Goal: Task Accomplishment & Management: Use online tool/utility

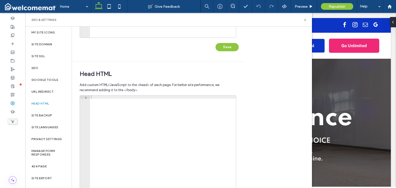
scroll to position [136, 0]
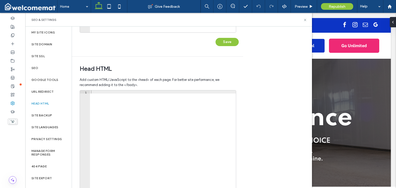
click at [180, 134] on div at bounding box center [163, 144] width 146 height 109
paste textarea "*********"
type textarea "*********"
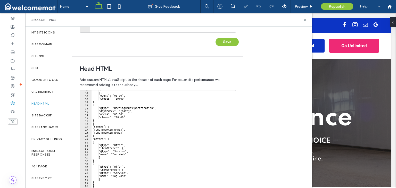
scroll to position [165, 0]
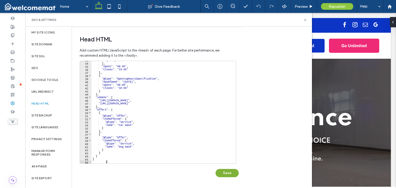
click at [222, 172] on button "Save" at bounding box center [226, 173] width 23 height 8
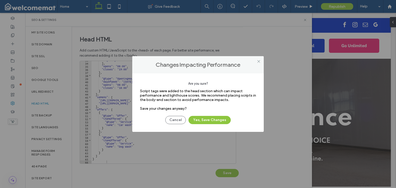
click at [220, 124] on div "Are you sure? Script tags were added to the head section which can impact perfo…" at bounding box center [197, 102] width 131 height 59
click at [217, 120] on button "Yes, Save Changes" at bounding box center [209, 120] width 42 height 8
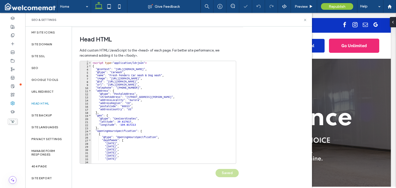
scroll to position [0, 0]
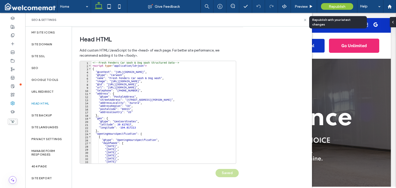
click at [334, 10] on div "Republish" at bounding box center [337, 6] width 32 height 13
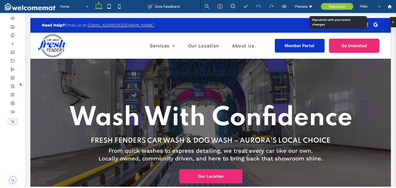
click at [331, 8] on span "Republish" at bounding box center [337, 6] width 17 height 4
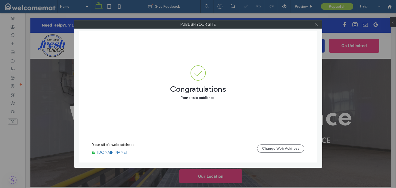
click at [318, 25] on icon at bounding box center [317, 25] width 4 height 4
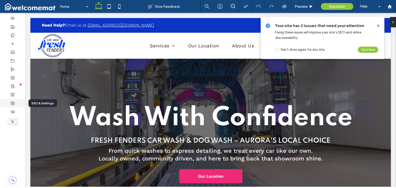
click at [17, 100] on div at bounding box center [12, 103] width 25 height 9
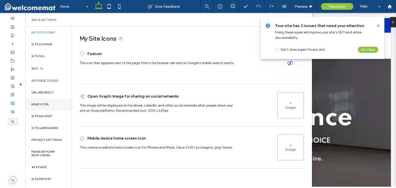
click at [45, 106] on div "Head HTML" at bounding box center [48, 104] width 46 height 12
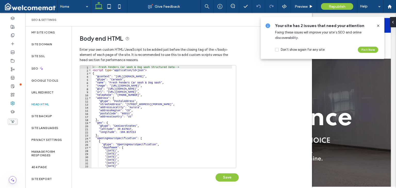
click at [140, 118] on div "<!-- Fresh Fenders Car Wash & Dog Wash Structured Data --> < script type = "app…" at bounding box center [206, 119] width 228 height 109
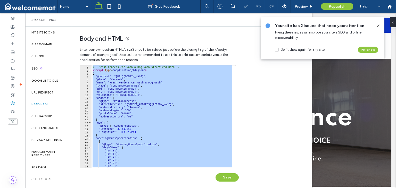
click at [149, 120] on div "<!-- Fresh Fenders Car Wash & Dog Wash Structured Data --> < script type = "app…" at bounding box center [162, 116] width 140 height 103
paste textarea "Cursor at row 66"
type textarea "*********"
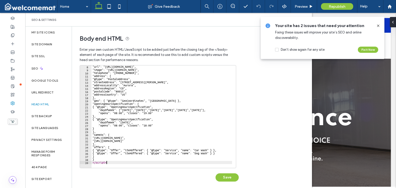
scroll to position [22, 0]
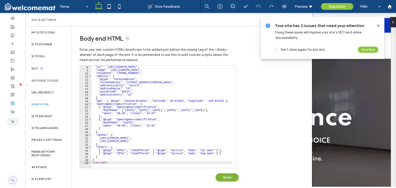
click at [228, 176] on button "Save" at bounding box center [226, 177] width 23 height 8
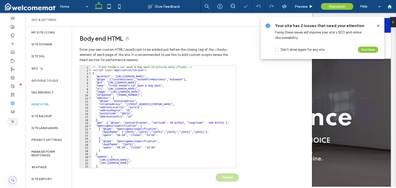
scroll to position [0, 0]
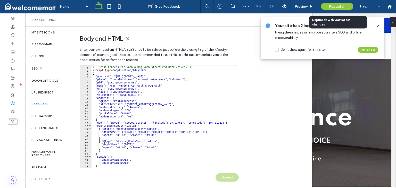
click at [330, 6] on span "Republish" at bounding box center [337, 6] width 17 height 4
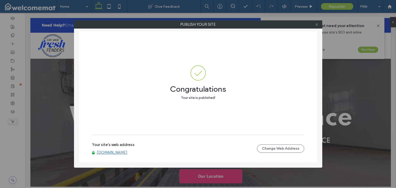
click at [316, 27] on span at bounding box center [317, 25] width 4 height 8
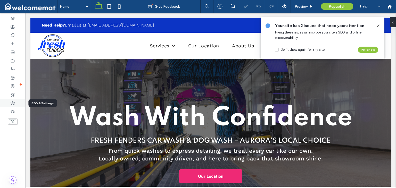
click at [14, 101] on icon at bounding box center [13, 103] width 4 height 4
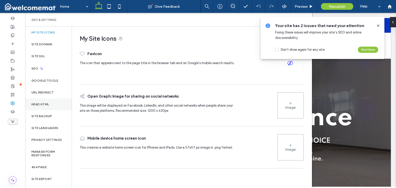
click at [44, 104] on label "Head HTML" at bounding box center [40, 105] width 18 height 4
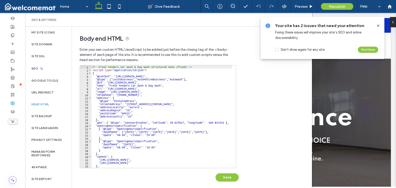
click at [134, 113] on div "<!-- Fresh Fenders Car Wash & Dog Wash Structured Data (fixed) --> < script typ…" at bounding box center [206, 119] width 228 height 109
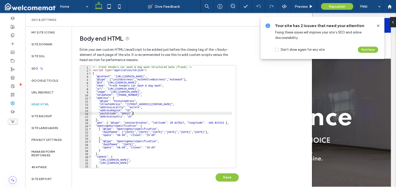
type textarea "* *********"
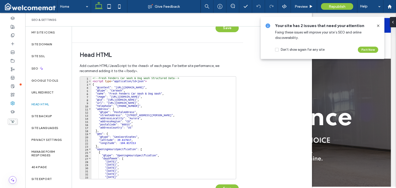
scroll to position [165, 0]
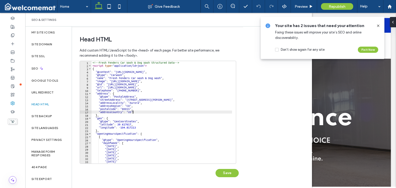
click at [183, 111] on div "<!-- Fresh Fenders Car Wash & Dog Wash Structured Data --> < script type = "app…" at bounding box center [206, 113] width 228 height 105
click at [210, 120] on div "<!-- Fresh Fenders Car Wash & Dog Wash Structured Data --> < script type = "app…" at bounding box center [206, 113] width 228 height 105
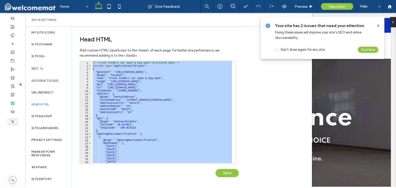
paste textarea "Cursor at row 66"
type textarea "*********"
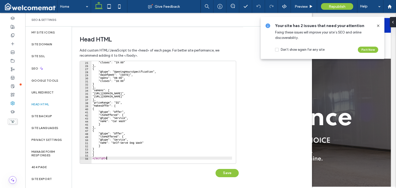
scroll to position [74, 0]
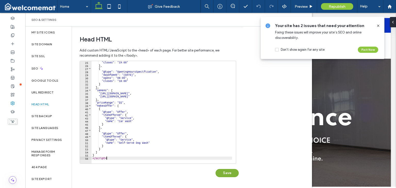
click at [227, 174] on button "Save" at bounding box center [226, 173] width 23 height 8
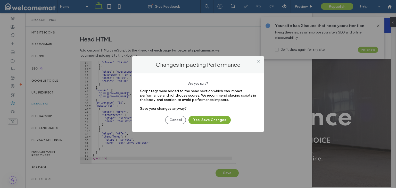
click at [218, 123] on button "Yes, Save Changes" at bounding box center [209, 120] width 42 height 8
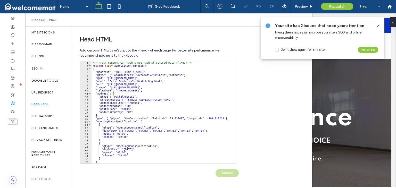
scroll to position [0, 0]
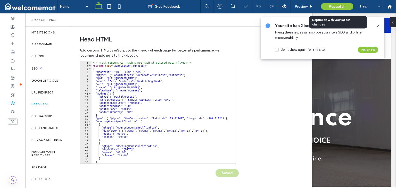
click at [332, 6] on span "Republish" at bounding box center [337, 6] width 17 height 4
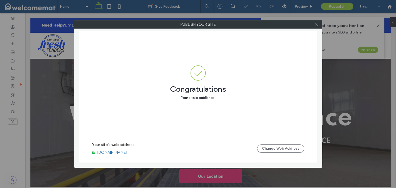
click at [316, 26] on icon at bounding box center [317, 25] width 4 height 4
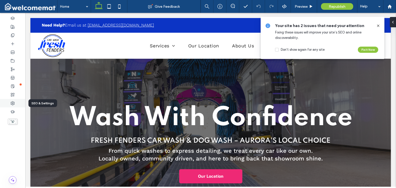
click at [15, 103] on div at bounding box center [12, 103] width 25 height 9
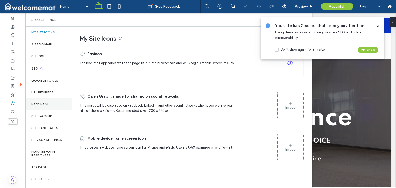
click at [45, 100] on div "Head HTML" at bounding box center [48, 104] width 46 height 12
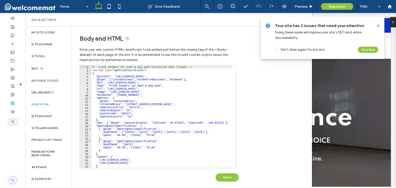
click at [117, 110] on div "<!-- Fresh Fenders Car Wash & Dog Wash Structured Data (fixed) --> < script typ…" at bounding box center [206, 119] width 228 height 109
type textarea "* *********"
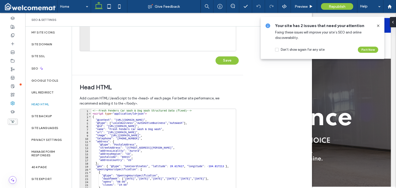
scroll to position [118, 0]
click at [178, 141] on div "<!-- Fresh Fenders Car Wash & Dog Wash Structured Data (fixed) --> < script typ…" at bounding box center [206, 161] width 228 height 105
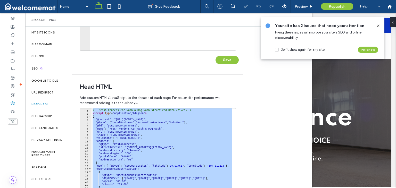
paste textarea "Cursor at row 56"
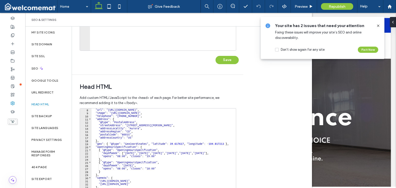
scroll to position [165, 0]
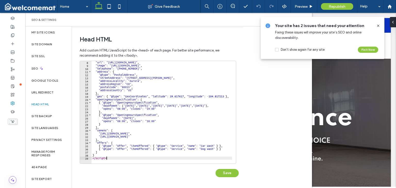
click at [192, 115] on div ""url" : "[URL][DOMAIN_NAME]" , "image" : "[URL][DOMAIN_NAME]" , "telephone" : "…" at bounding box center [206, 113] width 228 height 105
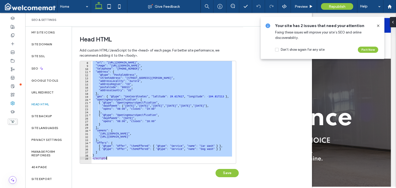
paste textarea "Cursor at row 39"
type textarea "*********"
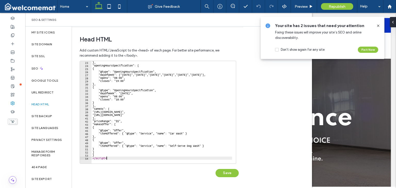
scroll to position [68, 0]
click at [252, 103] on div "Body end HTML Enter your own custom HTML/​JavaScript to be added just before th…" at bounding box center [192, 108] width 240 height 162
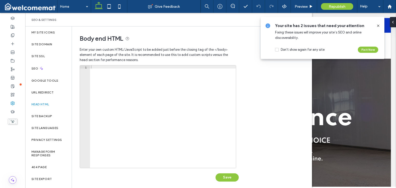
scroll to position [20, 0]
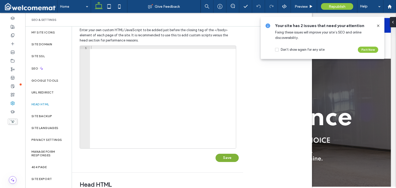
click at [223, 158] on button "Save" at bounding box center [226, 158] width 23 height 8
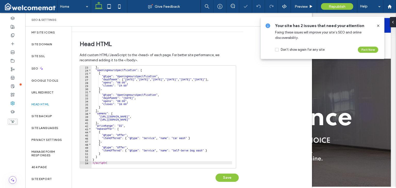
scroll to position [0, 0]
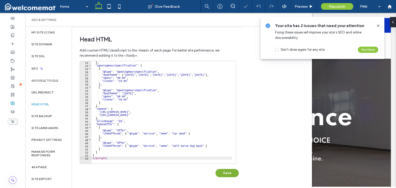
click at [220, 175] on button "Save" at bounding box center [226, 173] width 23 height 8
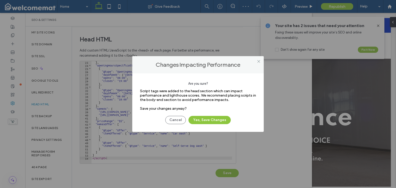
click at [214, 115] on div "Cancel Yes, Save Changes" at bounding box center [198, 117] width 116 height 13
click at [214, 117] on button "Yes, Save Changes" at bounding box center [209, 120] width 42 height 8
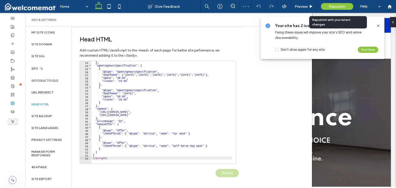
click at [332, 7] on span "Republish" at bounding box center [337, 6] width 17 height 4
